Goal: Find specific page/section: Find specific page/section

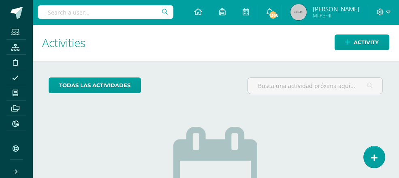
click at [52, 10] on input "text" at bounding box center [106, 12] width 136 height 14
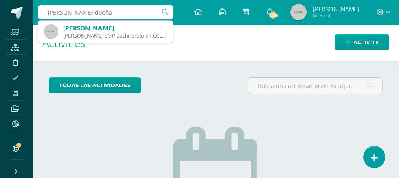
type input "[PERSON_NAME]"
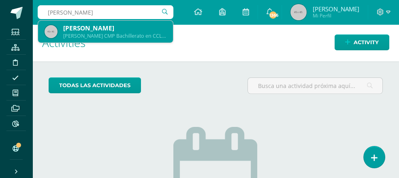
click at [95, 25] on div "[PERSON_NAME]" at bounding box center [114, 28] width 103 height 9
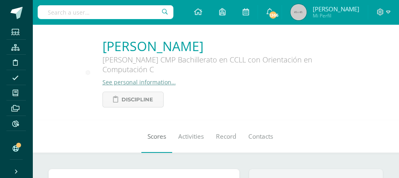
click at [147, 136] on span "Scores" at bounding box center [156, 136] width 19 height 9
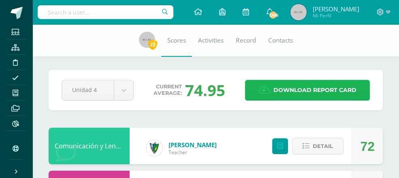
click at [287, 89] on span "Download report card" at bounding box center [315, 90] width 83 height 20
